Goal: Task Accomplishment & Management: Manage account settings

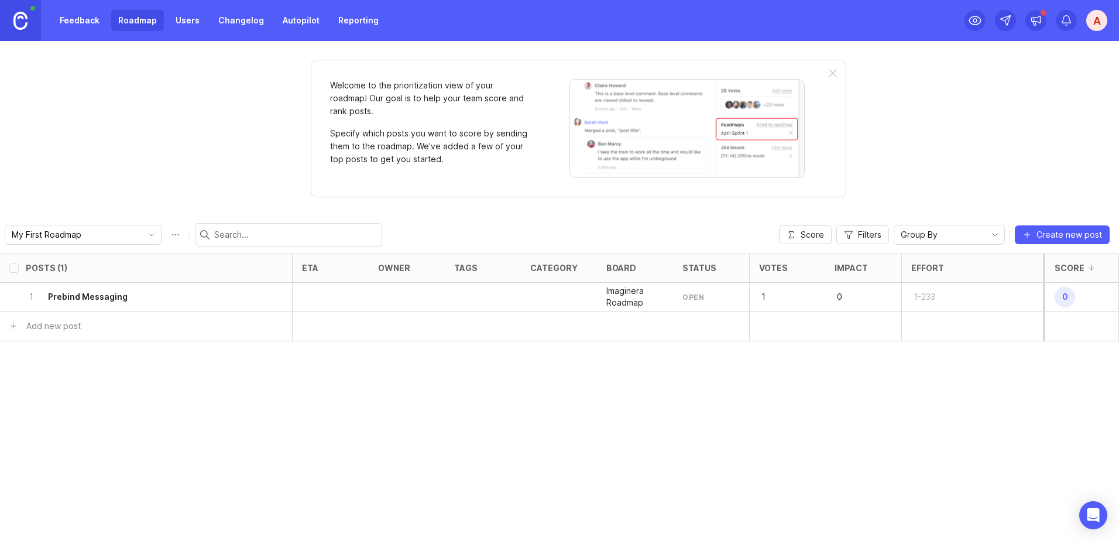
click at [80, 23] on link "Feedback" at bounding box center [80, 20] width 54 height 21
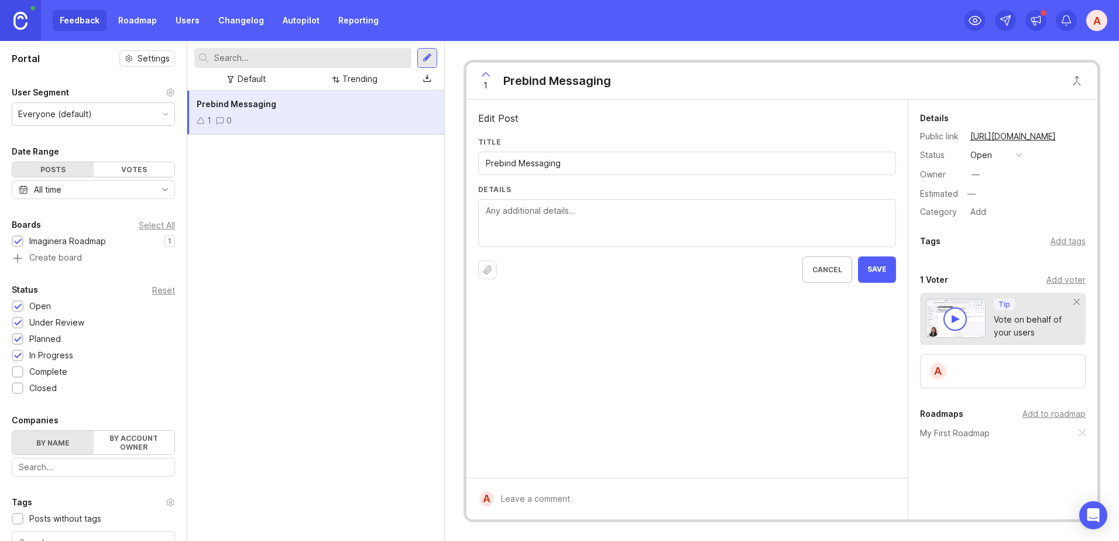
click at [567, 222] on textarea "Details" at bounding box center [687, 223] width 403 height 39
click at [488, 265] on button "Upload file" at bounding box center [487, 270] width 19 height 19
click at [954, 319] on div at bounding box center [956, 319] width 8 height 8
click at [962, 323] on div at bounding box center [955, 318] width 23 height 23
click at [84, 173] on div "Posts" at bounding box center [52, 169] width 81 height 15
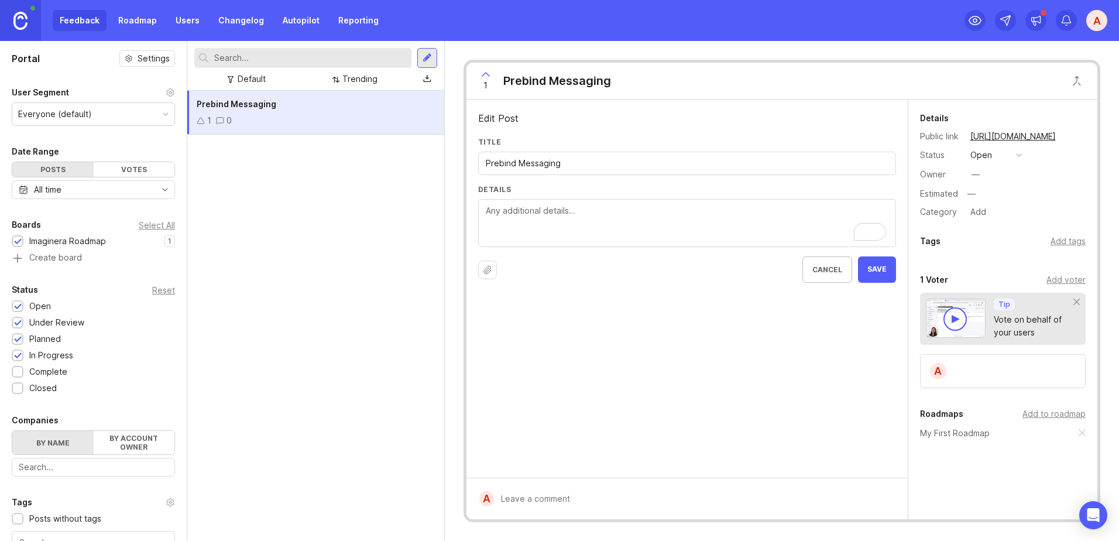
click at [76, 183] on div "All time" at bounding box center [93, 189] width 163 height 19
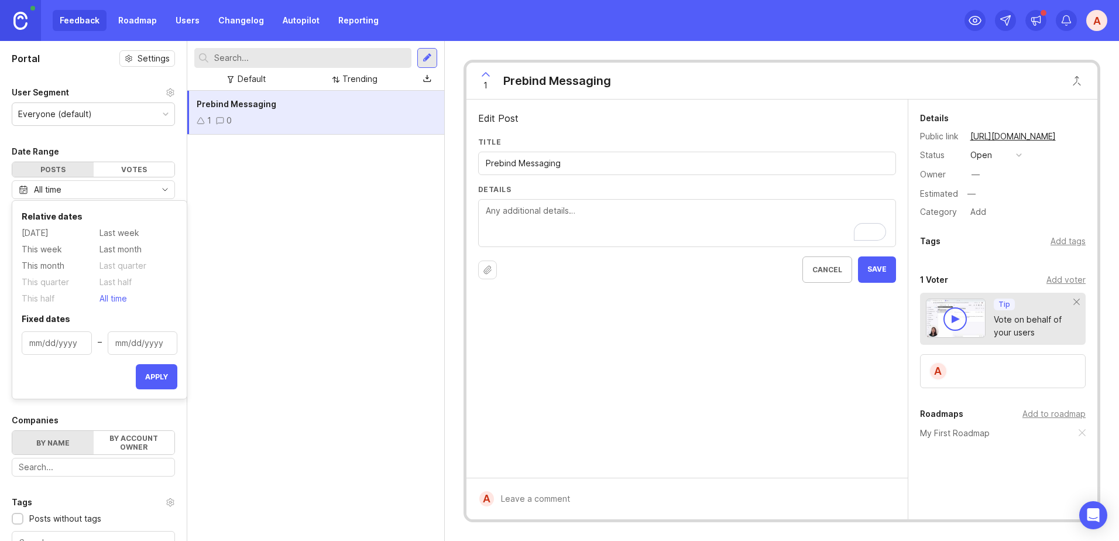
click at [76, 183] on div "All time" at bounding box center [93, 189] width 163 height 19
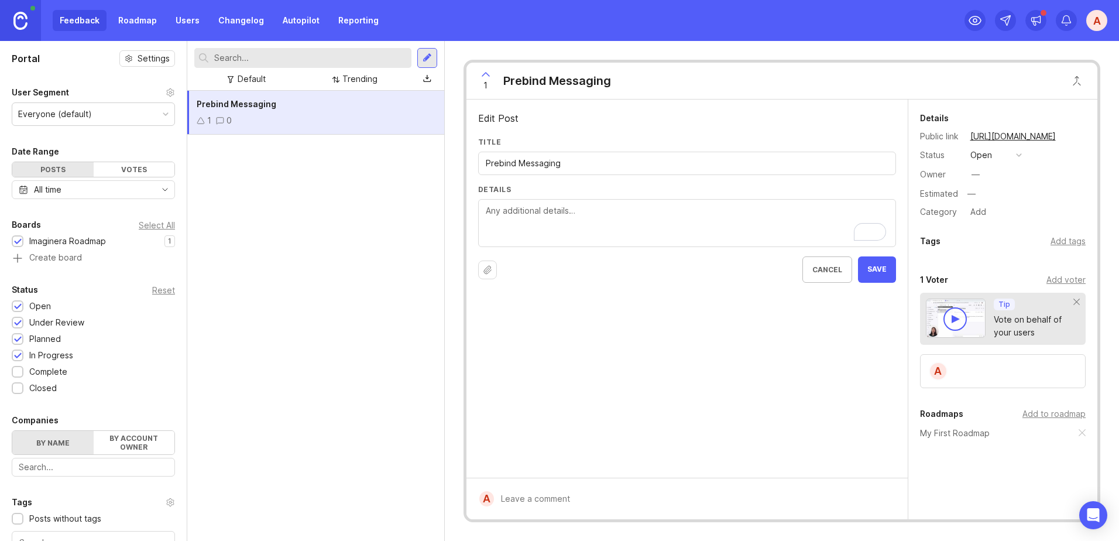
click at [82, 112] on div "Everyone (default)" at bounding box center [55, 114] width 74 height 13
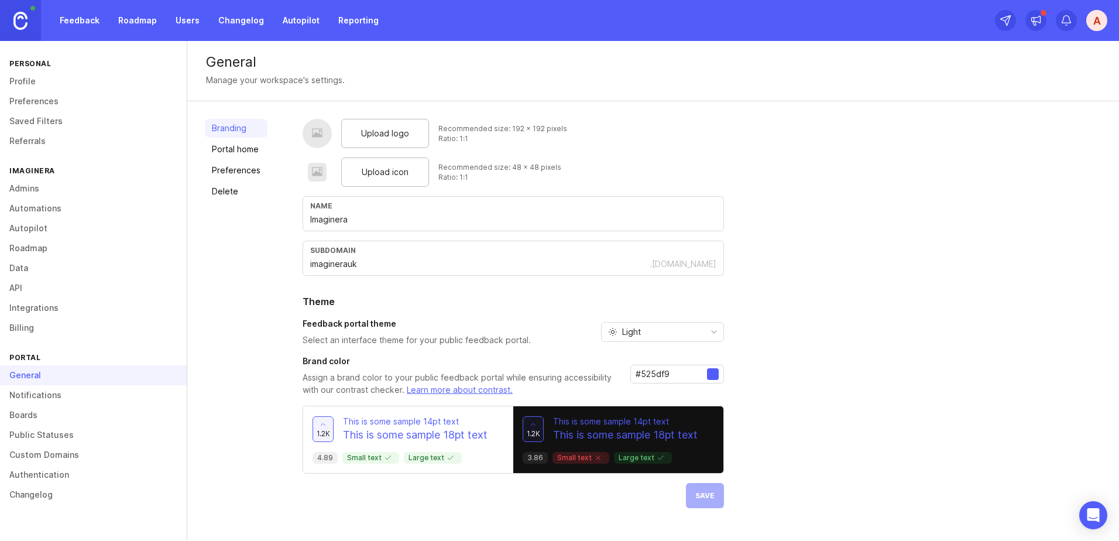
click at [30, 242] on link "Roadmap" at bounding box center [93, 248] width 187 height 20
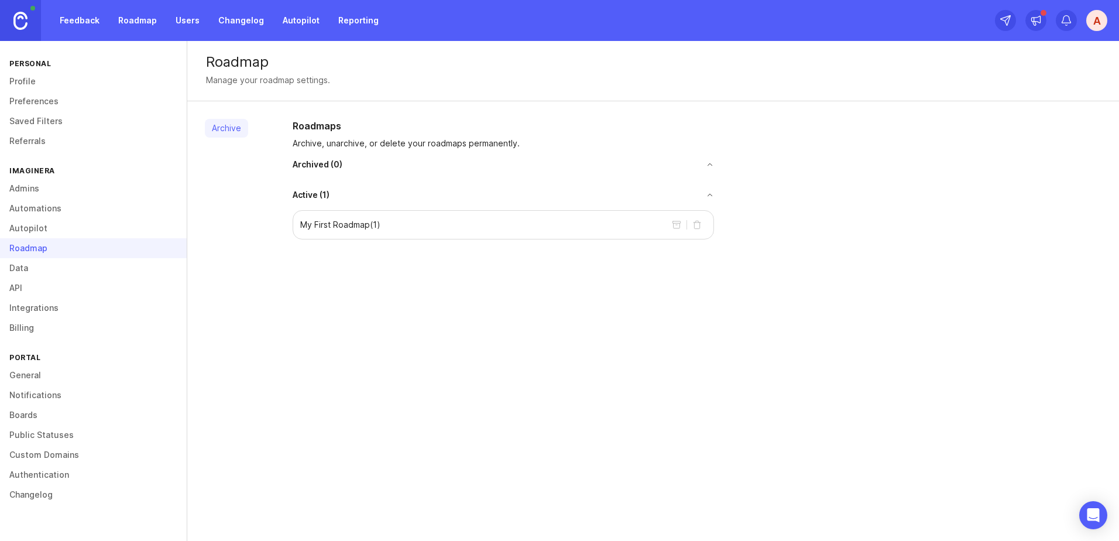
click at [36, 85] on link "Profile" at bounding box center [93, 81] width 187 height 20
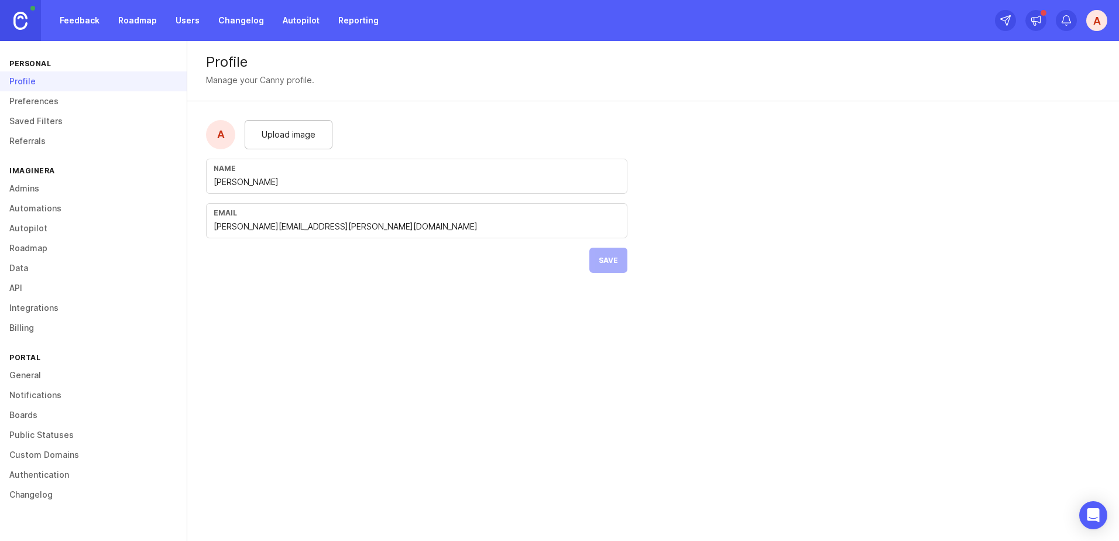
click at [23, 379] on link "General" at bounding box center [93, 375] width 187 height 20
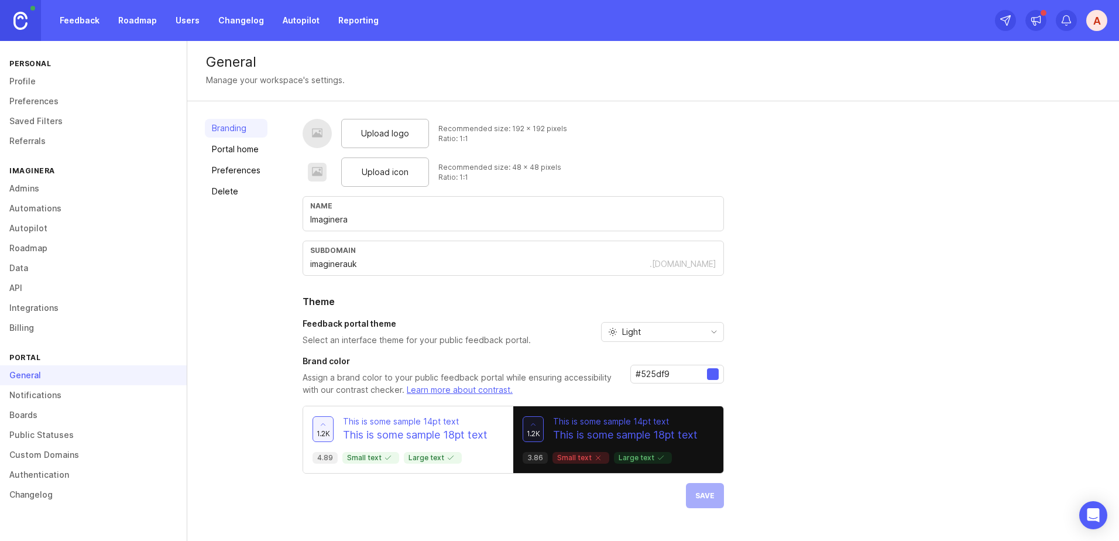
click at [23, 395] on link "Notifications" at bounding box center [93, 395] width 187 height 20
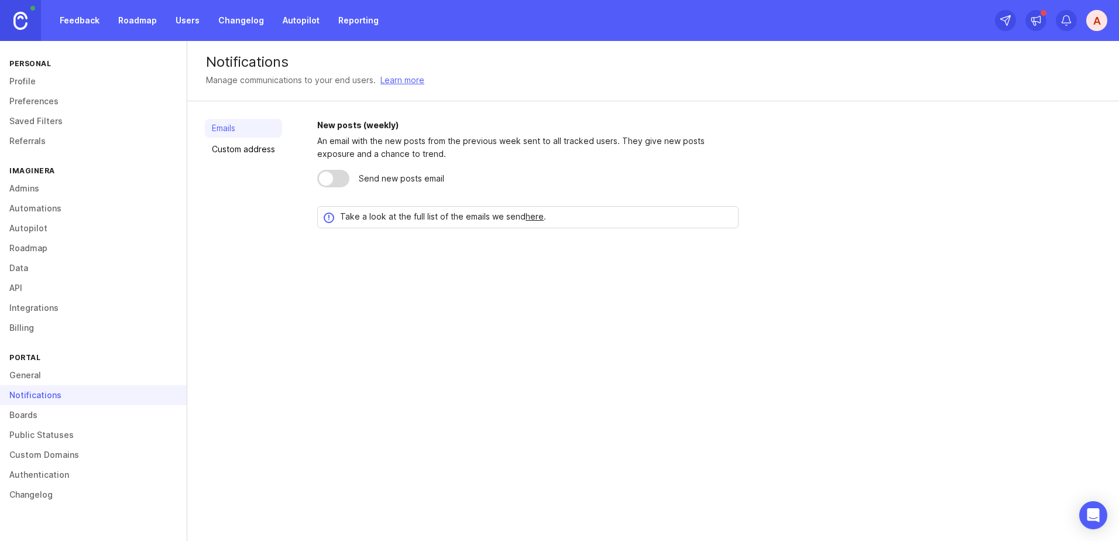
click at [28, 421] on link "Boards" at bounding box center [93, 415] width 187 height 20
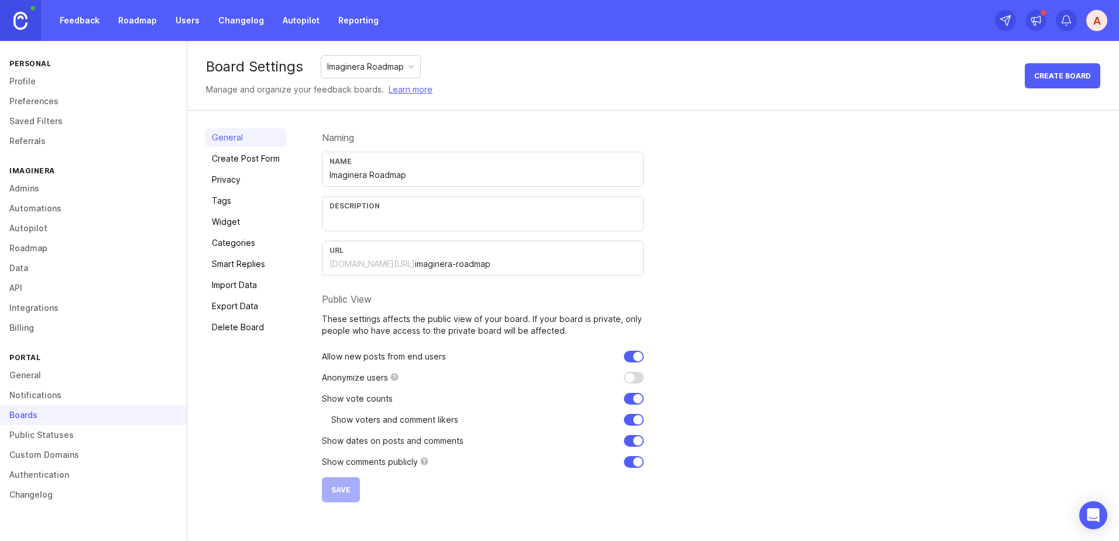
click at [92, 23] on link "Feedback" at bounding box center [80, 20] width 54 height 21
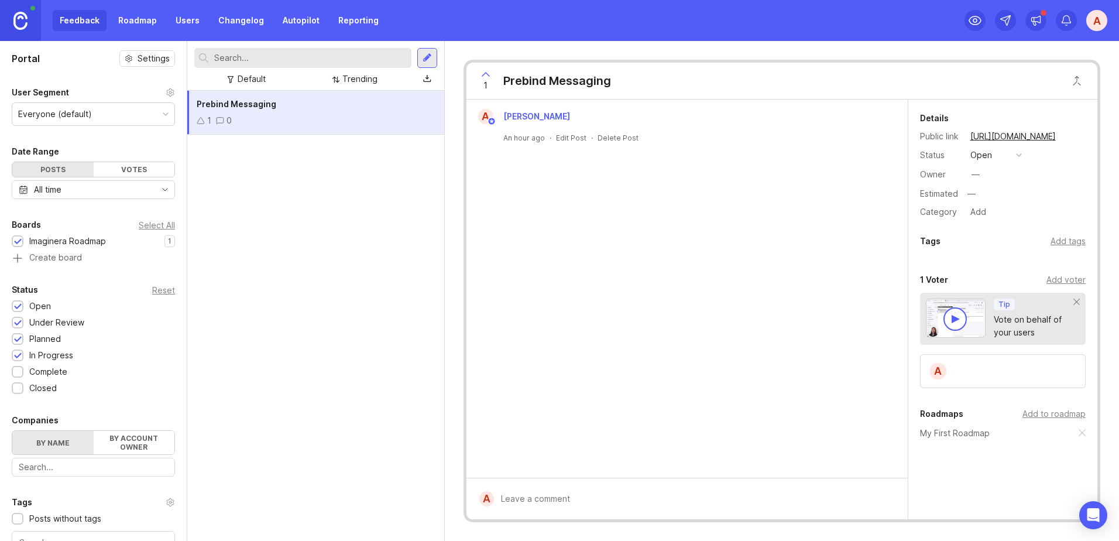
click at [422, 57] on div at bounding box center [427, 58] width 20 height 20
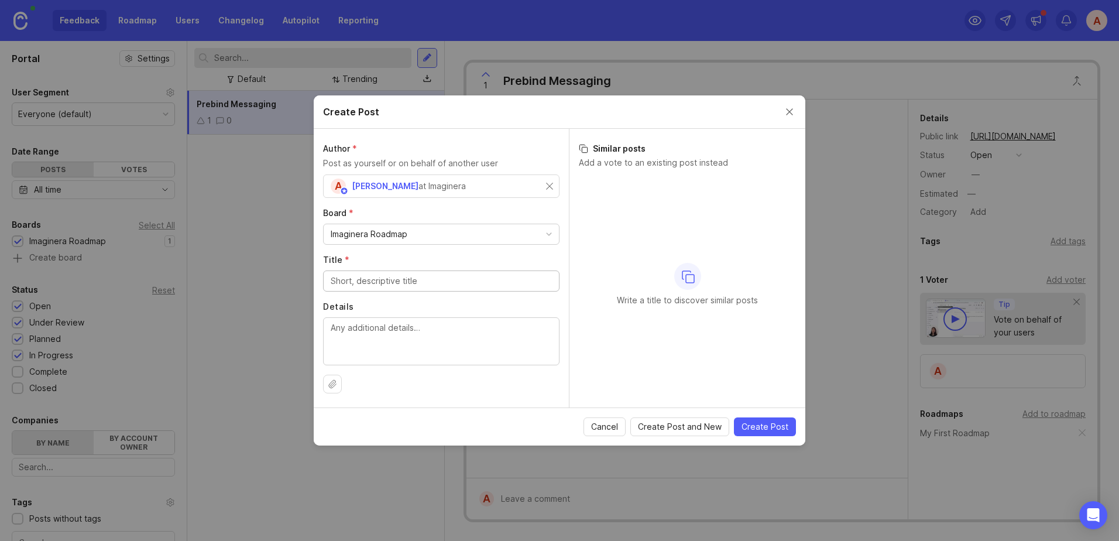
click at [789, 109] on button "Close create post modal" at bounding box center [789, 111] width 13 height 13
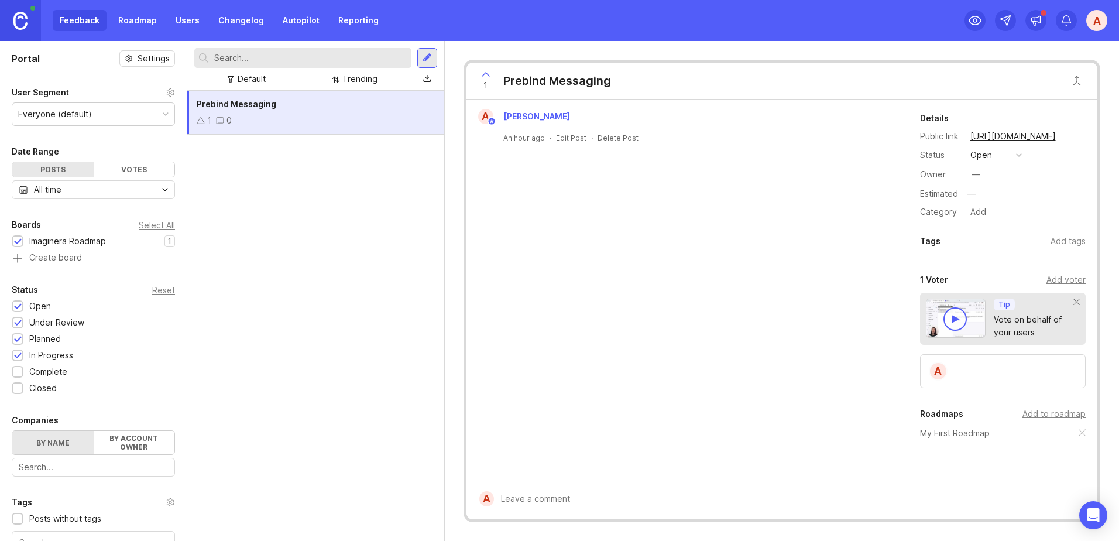
click at [53, 167] on div "Posts" at bounding box center [52, 169] width 81 height 15
click at [119, 167] on div "Votes" at bounding box center [134, 169] width 81 height 15
click at [118, 184] on div "All time" at bounding box center [93, 189] width 163 height 19
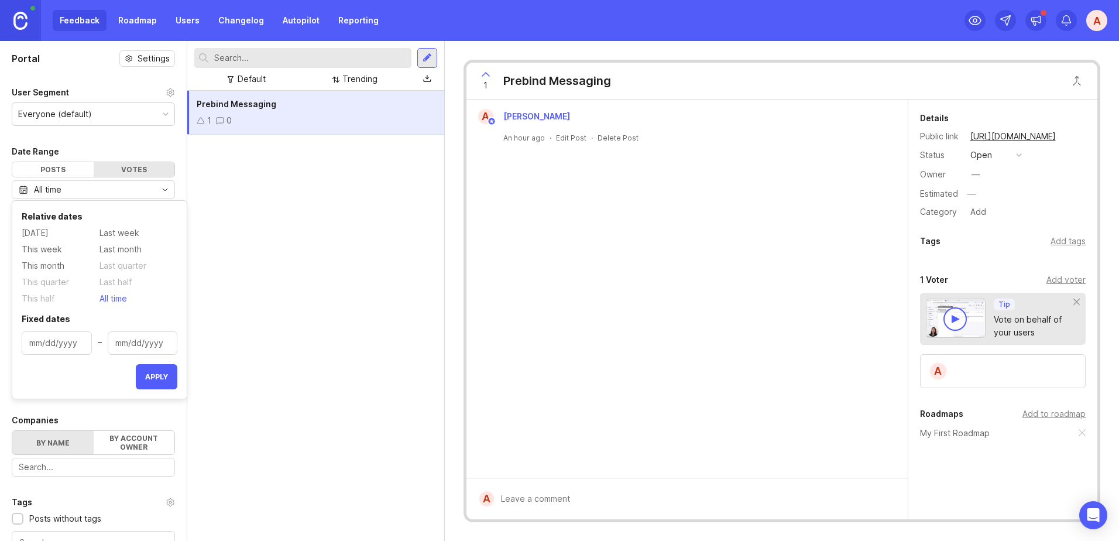
click at [118, 184] on div "All time" at bounding box center [93, 189] width 163 height 19
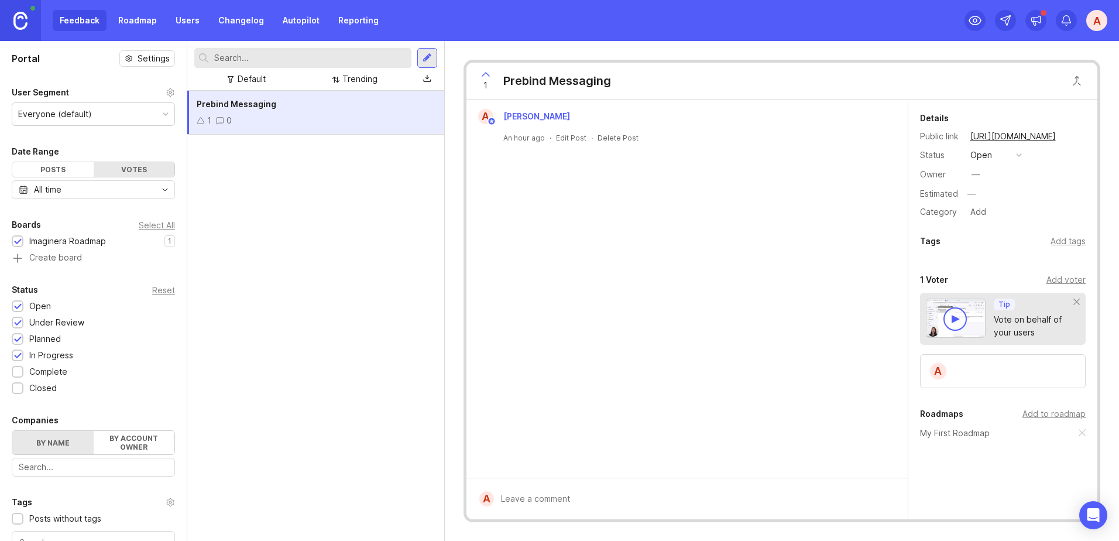
click at [279, 169] on div "Prebind Messaging 1 0" at bounding box center [315, 316] width 257 height 450
click at [235, 103] on span "Prebind Messaging" at bounding box center [237, 104] width 80 height 10
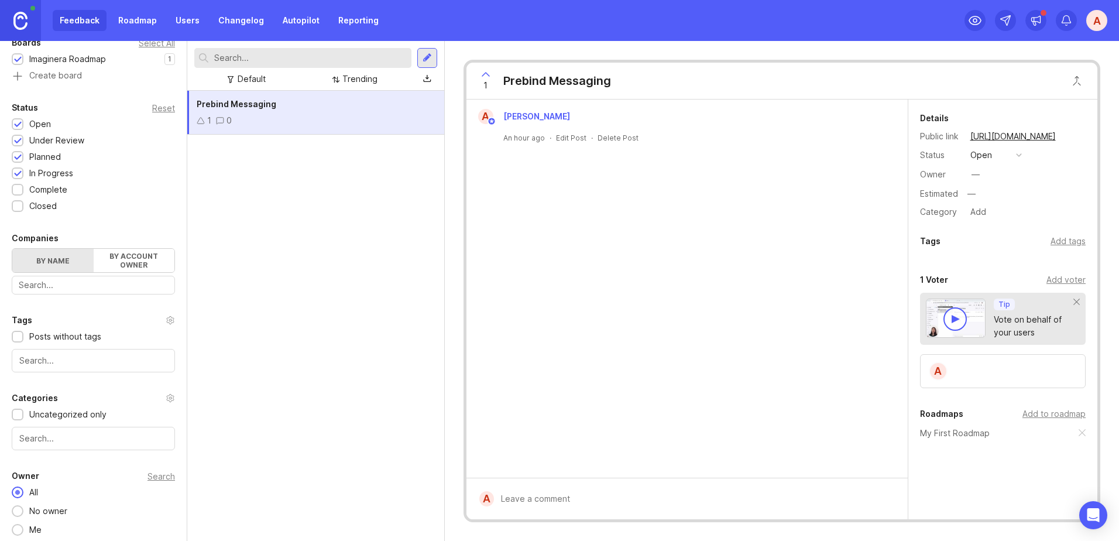
scroll to position [187, 0]
click at [66, 436] on input "text" at bounding box center [93, 433] width 148 height 13
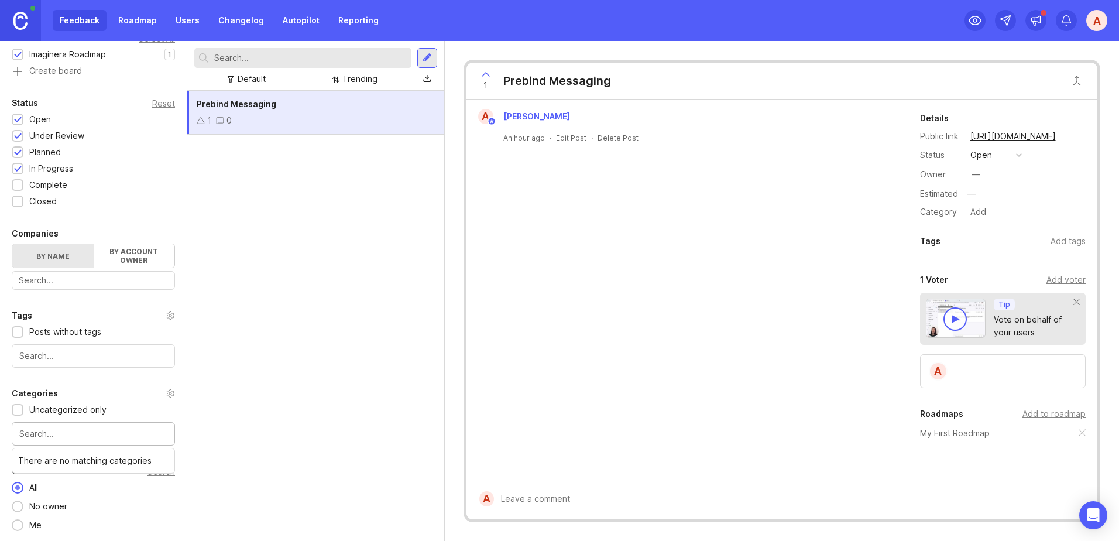
click at [384, 374] on div "Prebind Messaging 1 0" at bounding box center [315, 316] width 257 height 450
click at [49, 504] on div "No owner" at bounding box center [48, 506] width 50 height 13
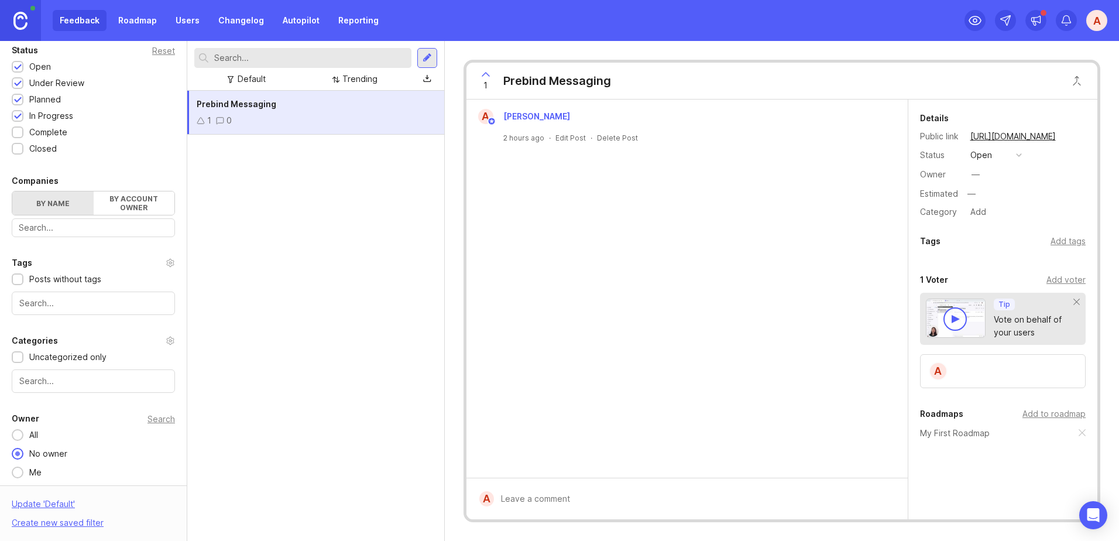
scroll to position [242, 0]
click at [20, 424] on div "Owner Search All No owner Me" at bounding box center [93, 442] width 187 height 67
click at [18, 436] on div at bounding box center [18, 432] width 12 height 12
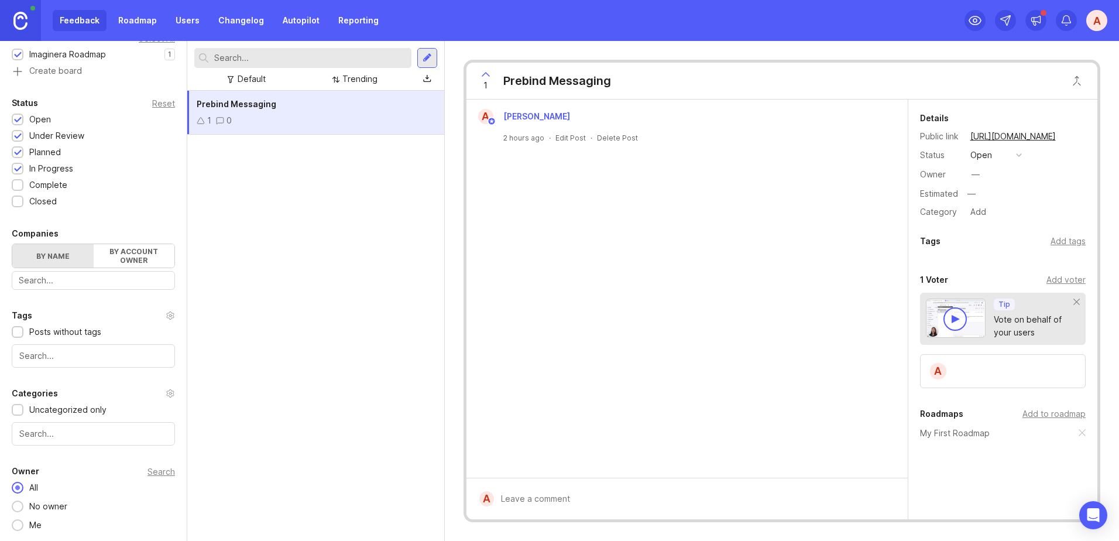
click at [15, 521] on div "All No owner Me" at bounding box center [93, 506] width 163 height 50
click at [15, 523] on div at bounding box center [18, 525] width 12 height 12
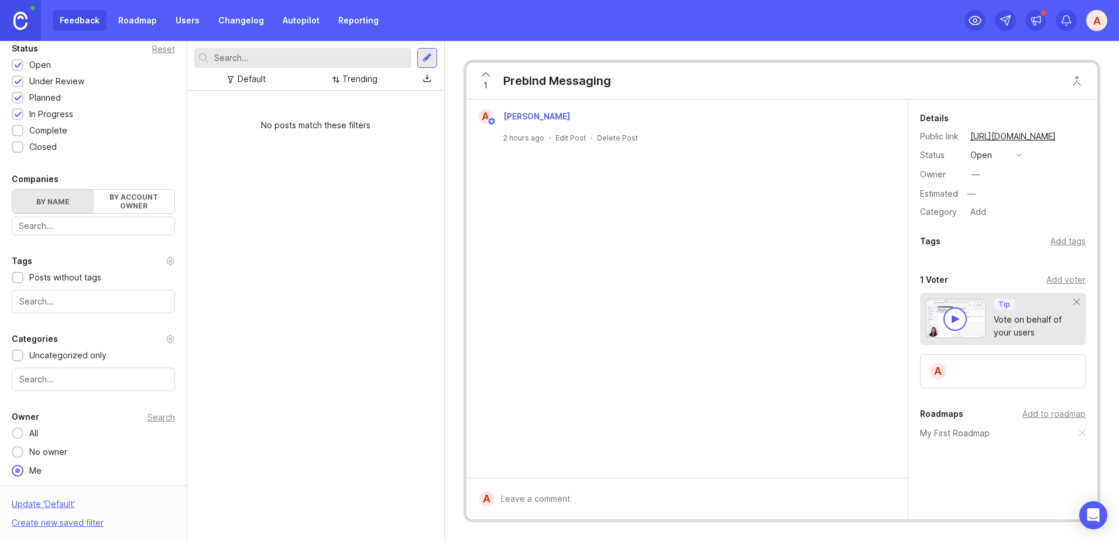
scroll to position [242, 0]
click at [16, 433] on div at bounding box center [17, 432] width 6 height 6
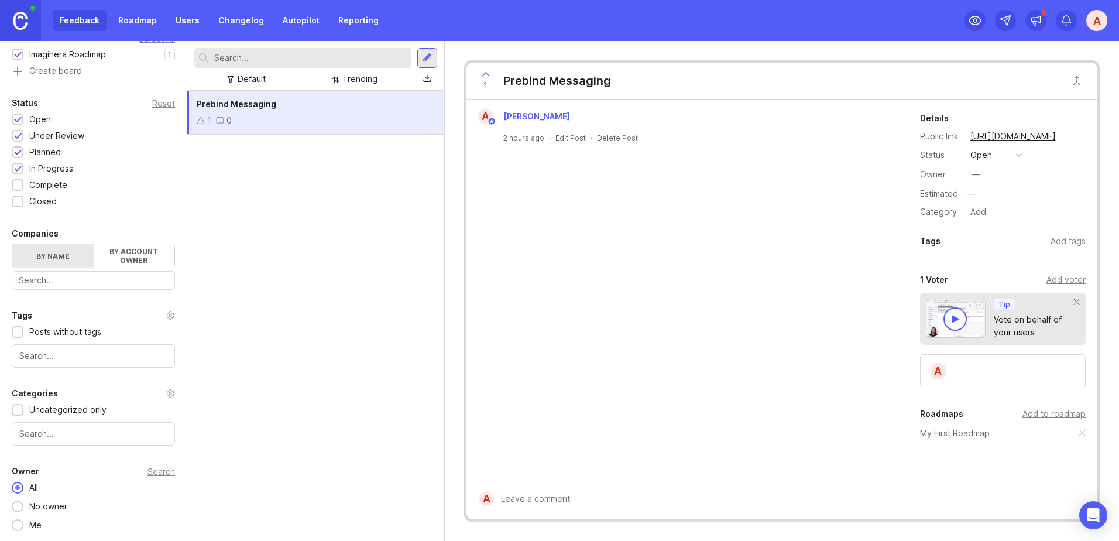
scroll to position [187, 0]
click at [1001, 154] on button "open" at bounding box center [996, 155] width 59 height 15
click at [824, 207] on div "A [PERSON_NAME] 2 hours ago · Edit Post · Delete Post" at bounding box center [687, 289] width 441 height 378
click at [982, 172] on div "—" at bounding box center [975, 174] width 15 height 15
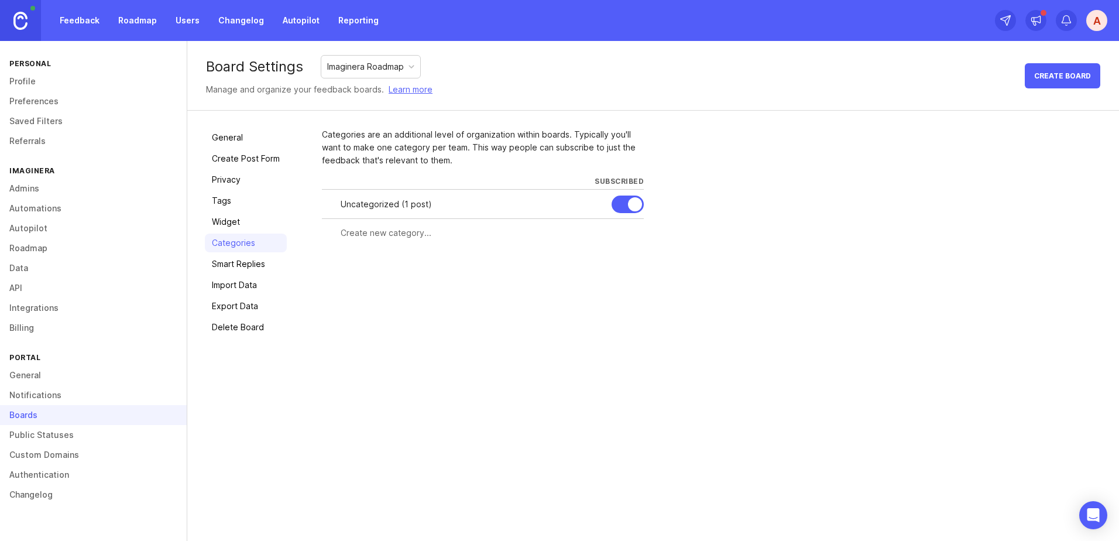
click at [375, 203] on div "Uncategorized ( 1 post )" at bounding box center [472, 204] width 262 height 13
drag, startPoint x: 447, startPoint y: 205, endPoint x: 358, endPoint y: 200, distance: 89.1
click at [358, 200] on div "Uncategorized ( 1 post )" at bounding box center [472, 204] width 262 height 13
click at [403, 241] on div at bounding box center [483, 233] width 322 height 22
click at [622, 204] on div at bounding box center [628, 205] width 32 height 18
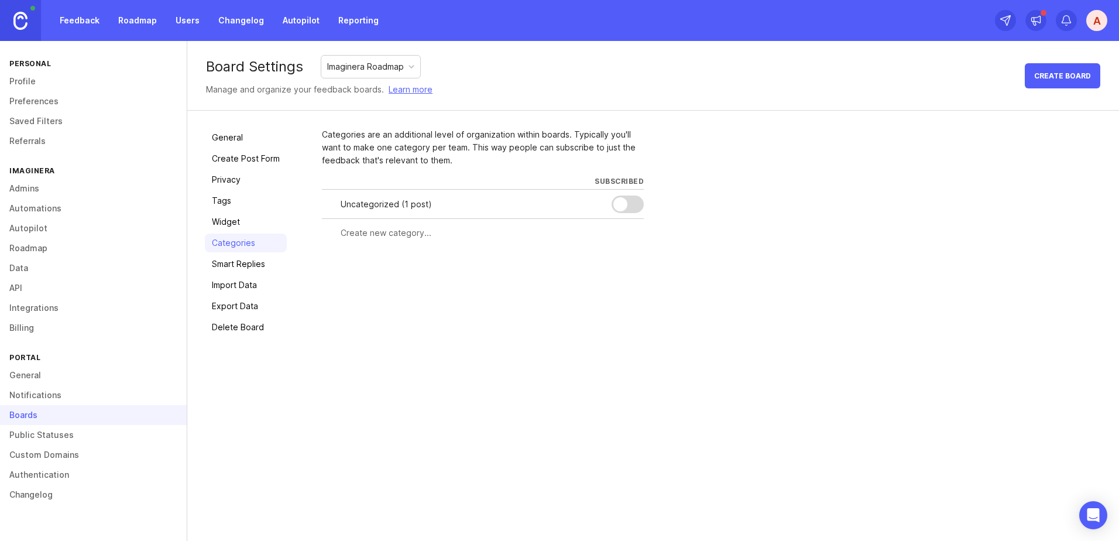
click at [633, 203] on div at bounding box center [628, 205] width 32 height 18
click at [231, 264] on link "Smart Replies" at bounding box center [246, 264] width 82 height 19
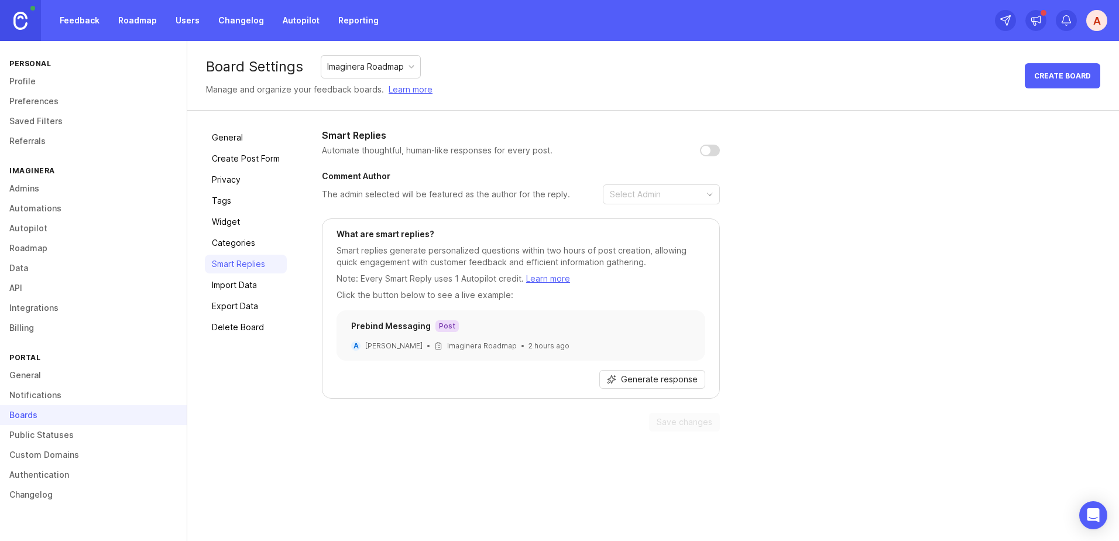
click at [236, 286] on link "Import Data" at bounding box center [246, 285] width 82 height 19
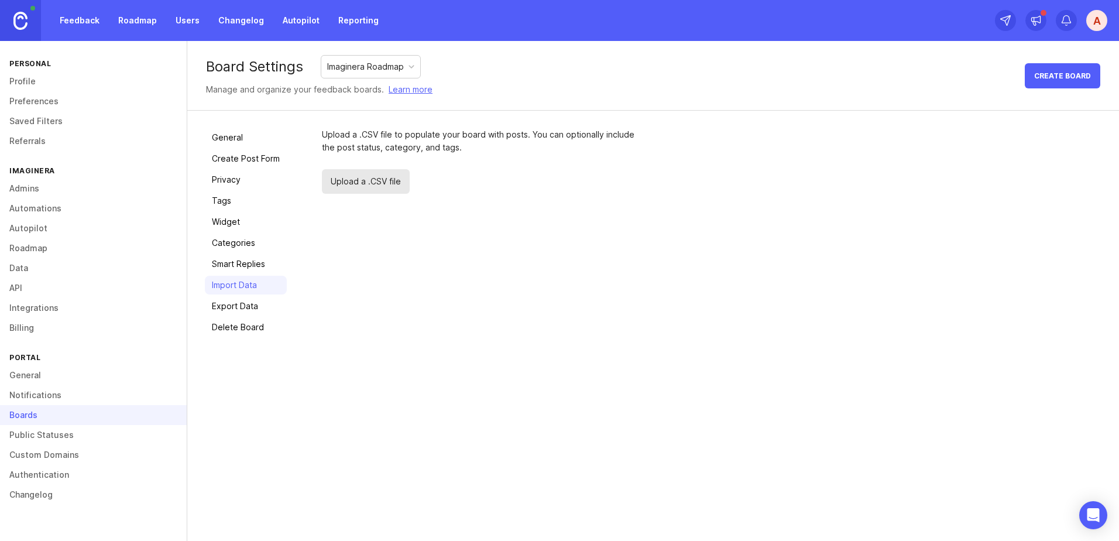
click at [229, 307] on link "Export Data" at bounding box center [246, 306] width 82 height 19
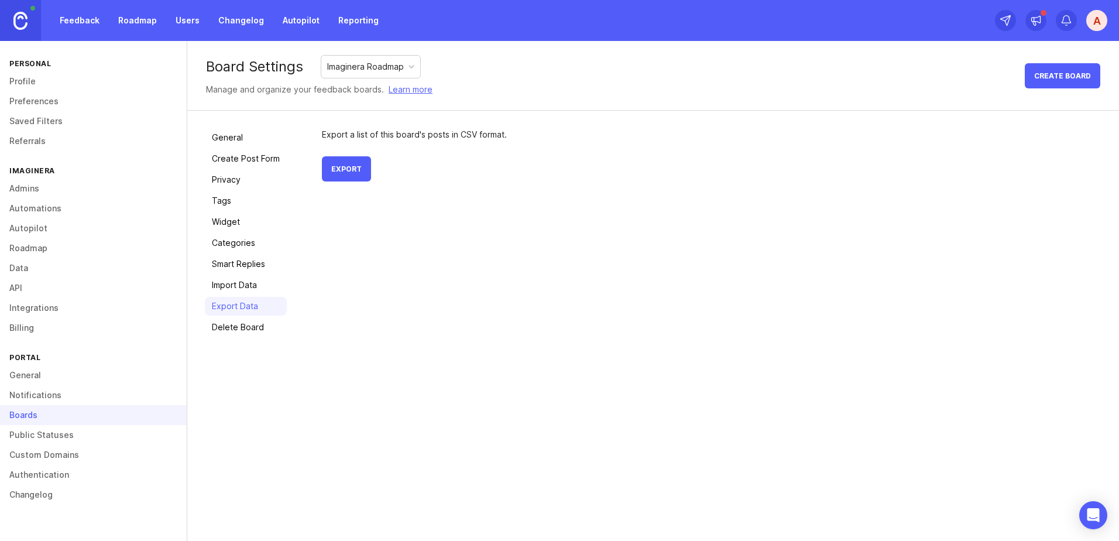
click at [234, 328] on link "Delete Board" at bounding box center [246, 327] width 82 height 19
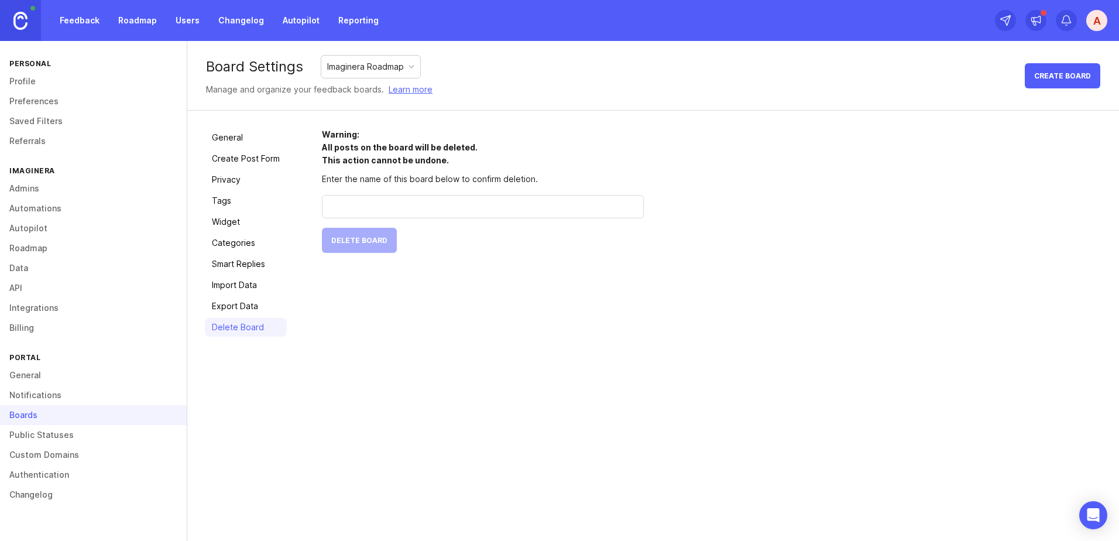
click at [229, 129] on link "General" at bounding box center [246, 137] width 82 height 19
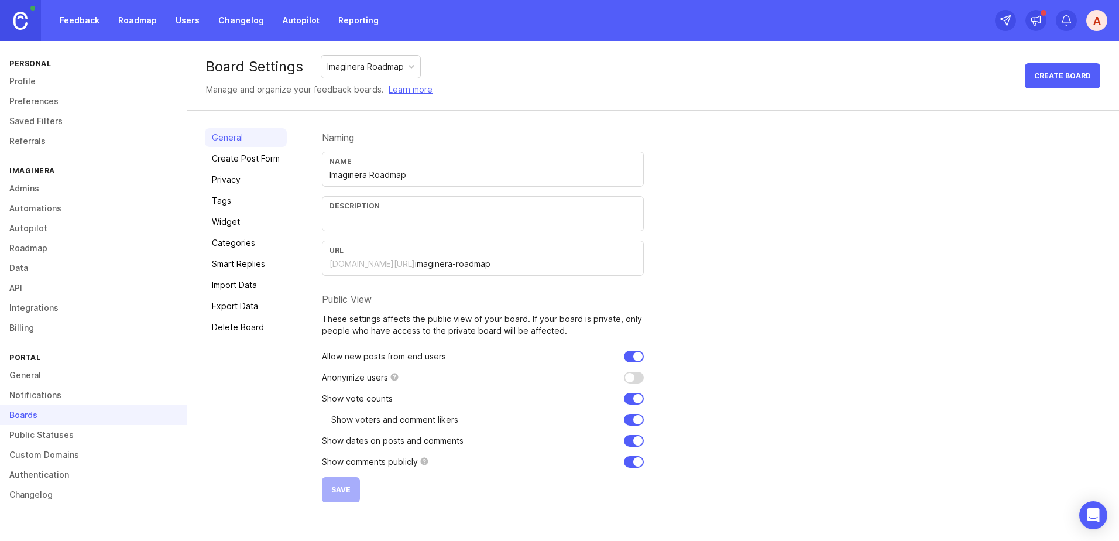
click at [65, 438] on link "Public Statuses" at bounding box center [93, 435] width 187 height 20
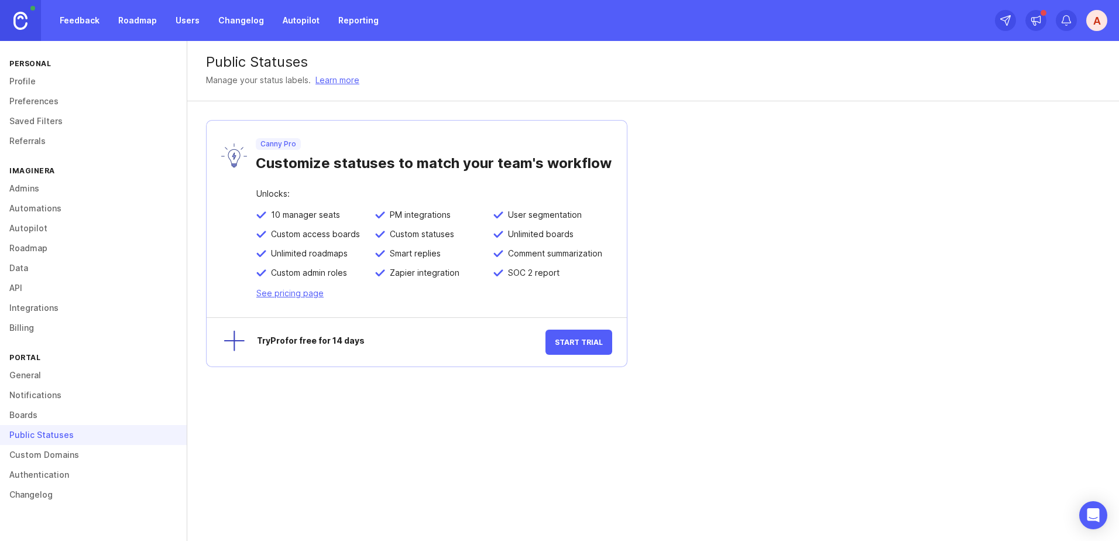
click at [59, 450] on link "Custom Domains" at bounding box center [93, 455] width 187 height 20
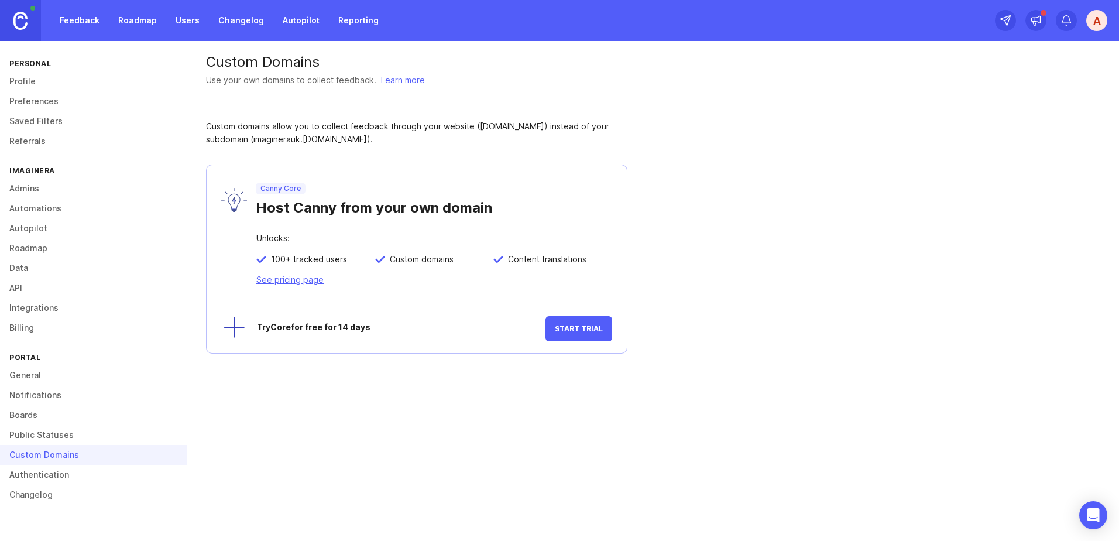
click at [51, 474] on link "Authentication" at bounding box center [93, 475] width 187 height 20
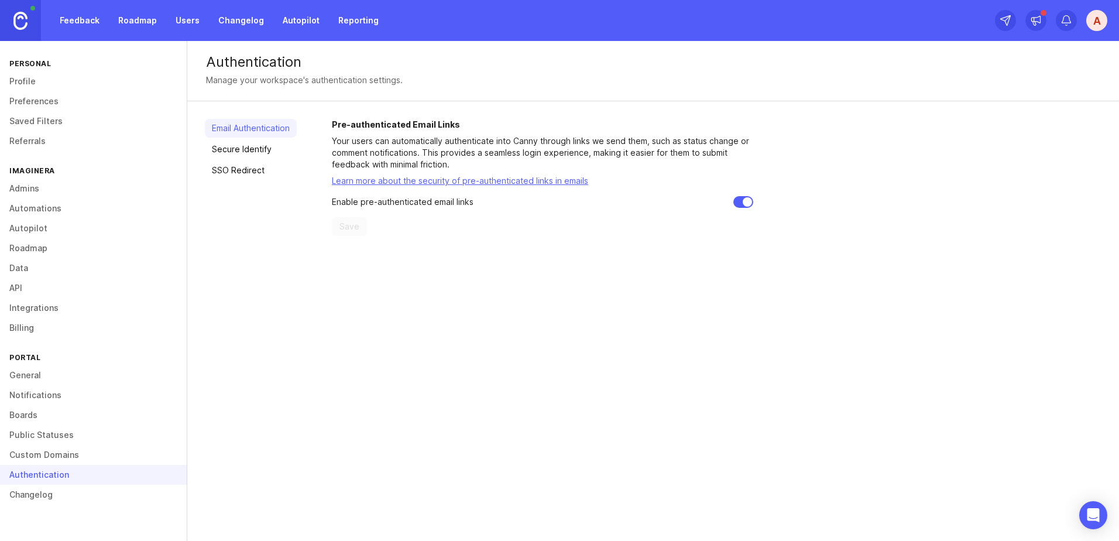
click at [40, 495] on link "Changelog" at bounding box center [93, 495] width 187 height 20
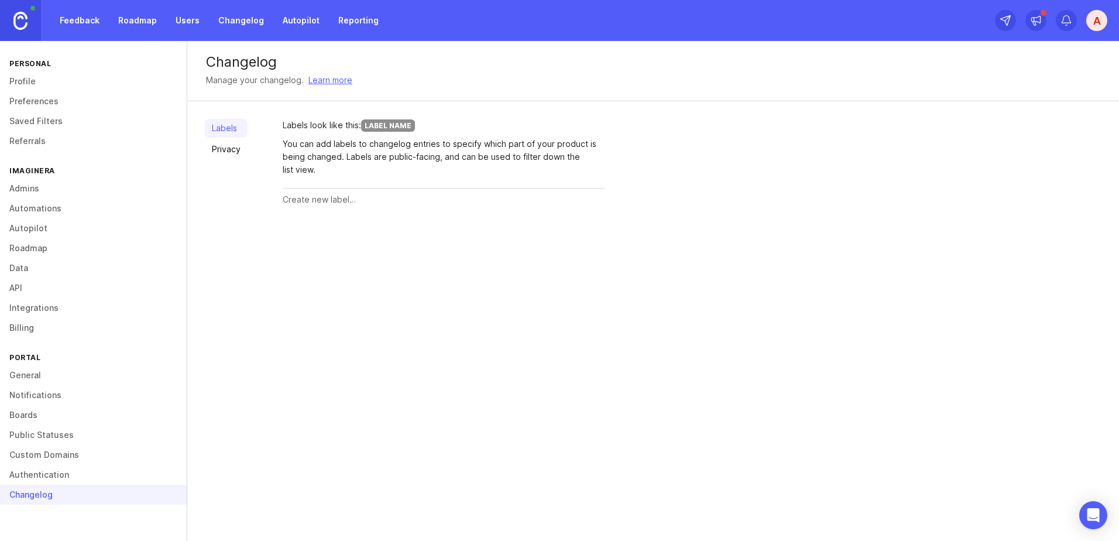
click at [38, 416] on link "Boards" at bounding box center [93, 415] width 187 height 20
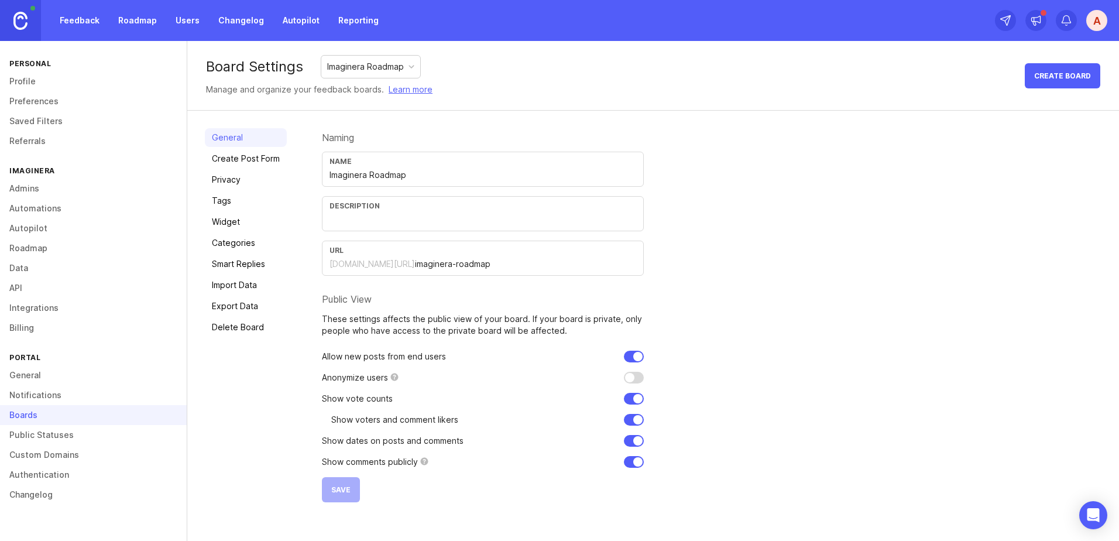
click at [35, 395] on link "Notifications" at bounding box center [93, 395] width 187 height 20
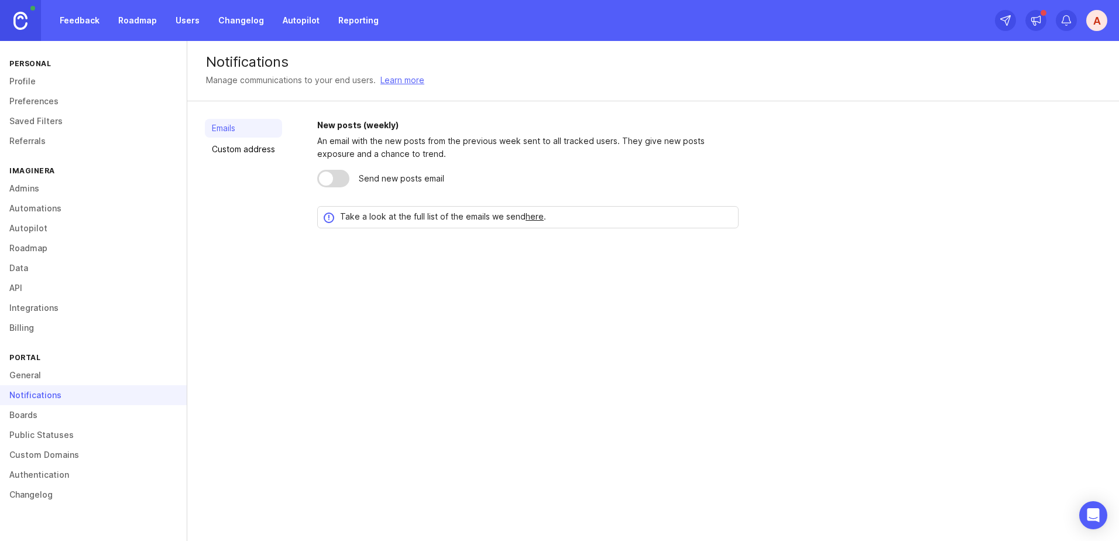
click at [32, 376] on link "General" at bounding box center [93, 375] width 187 height 20
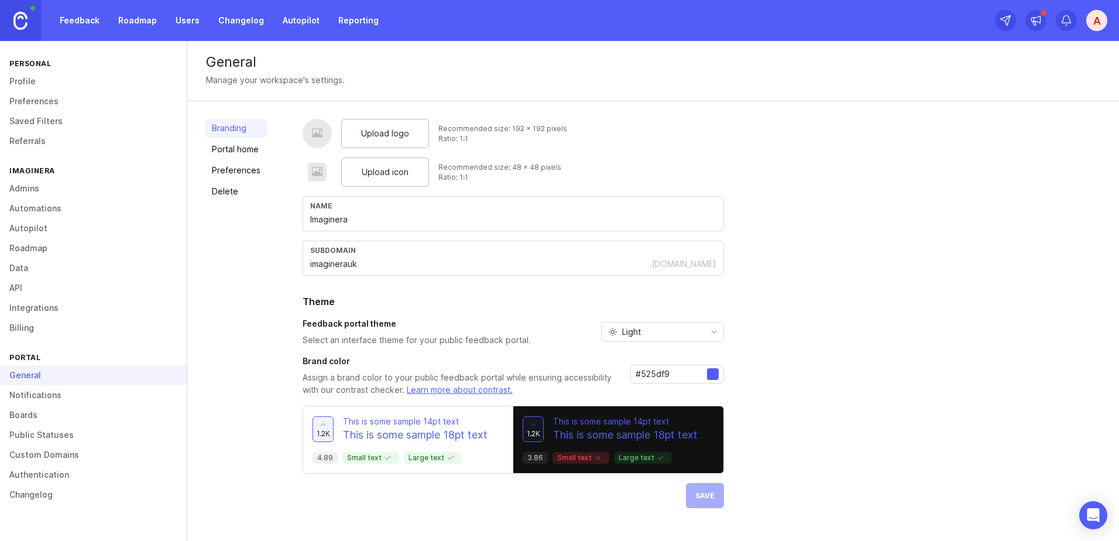
click at [31, 332] on link "Billing" at bounding box center [93, 328] width 187 height 20
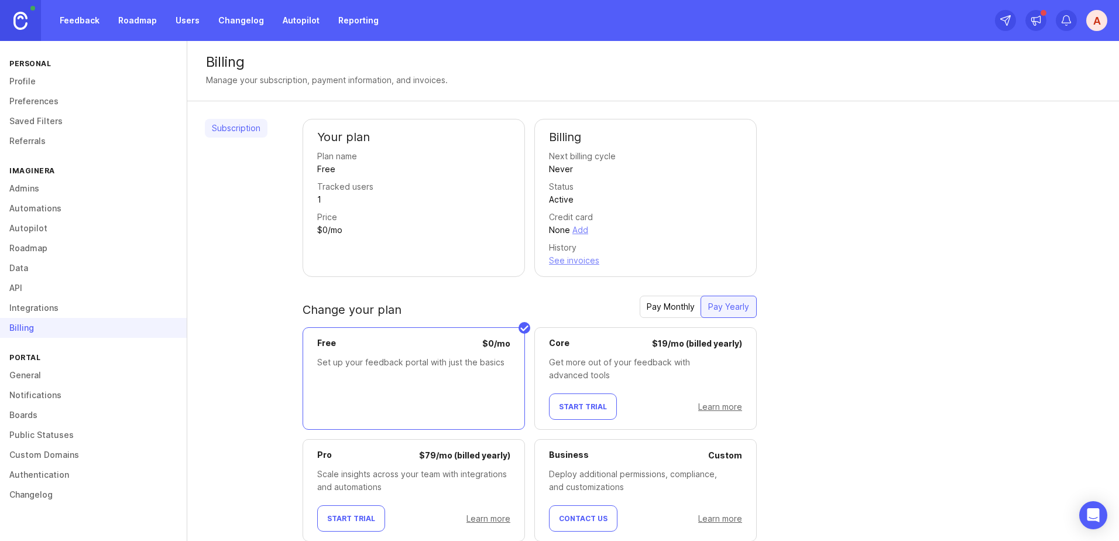
click at [728, 402] on link "Learn more" at bounding box center [720, 407] width 44 height 10
